Goal: Transaction & Acquisition: Download file/media

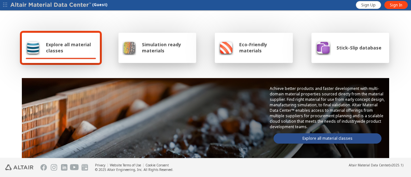
drag, startPoint x: 343, startPoint y: 0, endPoint x: 318, endPoint y: 138, distance: 139.8
click at [318, 138] on link "Explore all material classes" at bounding box center [328, 138] width 108 height 10
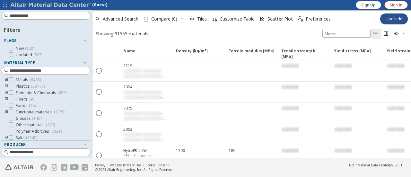
click at [393, 4] on span "Sign In" at bounding box center [396, 5] width 13 height 5
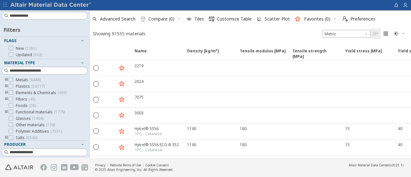
click at [90, 61] on div "Filters Flags New ( 1281 ) Updated ( 503 ) Material Type Metals ( 6488 ) Plasti…" at bounding box center [205, 84] width 411 height 148
click at [86, 62] on div at bounding box center [87, 84] width 3 height 148
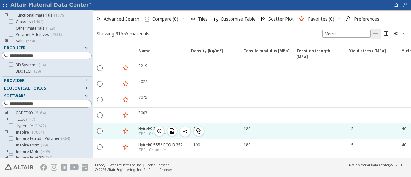
scroll to position [114, 0]
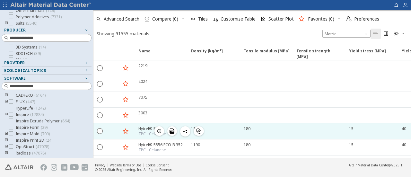
drag, startPoint x: 86, startPoint y: 62, endPoint x: 94, endPoint y: 123, distance: 61.5
click at [94, 123] on div "Filters Flags New ( 1281 ) Updated ( 503 ) Material Type Metals ( 6488 ) Plasti…" at bounding box center [205, 84] width 411 height 148
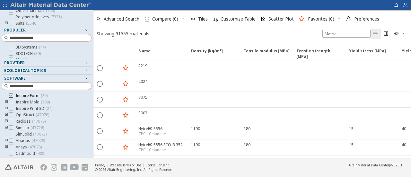
scroll to position [34, 0]
click at [13, 140] on div at bounding box center [11, 138] width 4 height 4
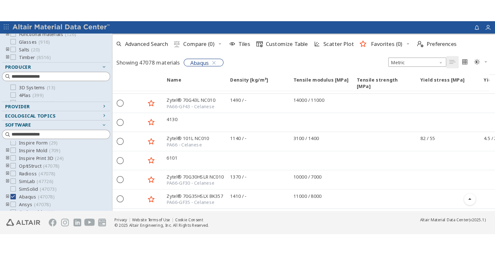
scroll to position [129, 0]
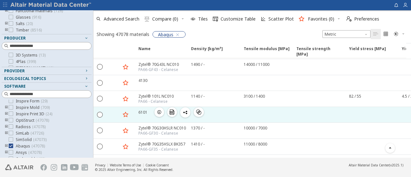
click at [158, 110] on icon "button" at bounding box center [159, 112] width 5 height 5
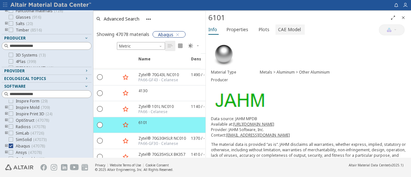
click at [286, 31] on span "CAE Model" at bounding box center [289, 29] width 23 height 10
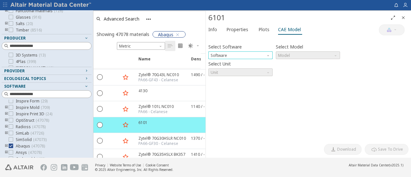
click at [270, 53] on span "Software" at bounding box center [268, 53] width 5 height 5
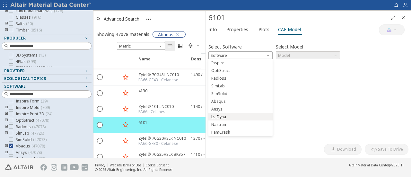
click at [226, 116] on span "Ls-Dyna" at bounding box center [240, 117] width 59 height 4
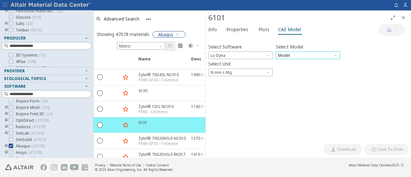
click at [296, 55] on span "Model" at bounding box center [308, 55] width 64 height 8
click at [288, 65] on span "Mat1" at bounding box center [308, 63] width 59 height 4
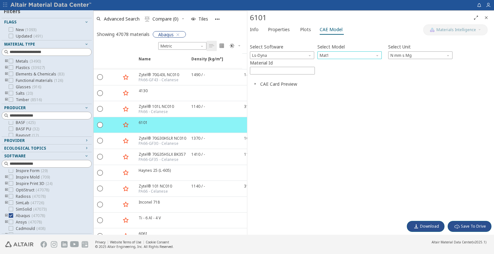
scroll to position [213, 0]
click at [10, 124] on icon at bounding box center [11, 123] width 4 height 4
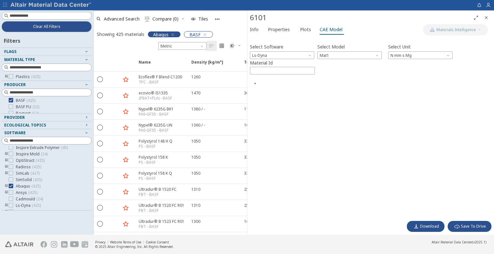
click at [178, 34] on div "Abaqus" at bounding box center [164, 34] width 33 height 6
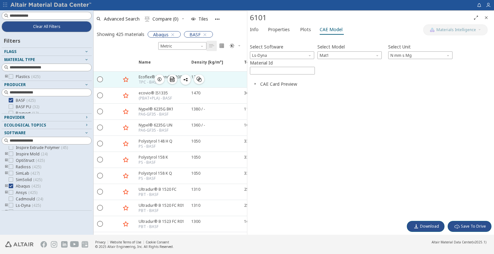
click at [162, 78] on span "button" at bounding box center [160, 80] width 8 height 10
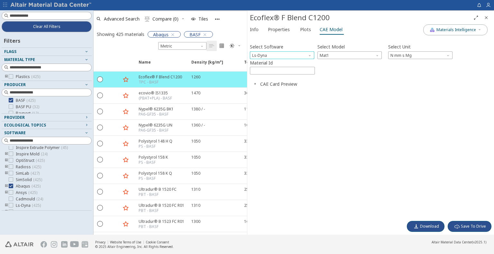
click at [311, 55] on span "Software" at bounding box center [310, 53] width 5 height 5
click at [279, 117] on span "Ls-Dyna" at bounding box center [281, 117] width 59 height 4
drag, startPoint x: 271, startPoint y: 36, endPoint x: 247, endPoint y: 46, distance: 25.9
click at [247, 46] on div "Ecoflex® F Blend C1200 Materials Intelligence Info Properties Plots CAE Model S…" at bounding box center [370, 123] width 247 height 224
click at [411, 177] on button "Download" at bounding box center [426, 226] width 38 height 11
